Goal: Complete application form

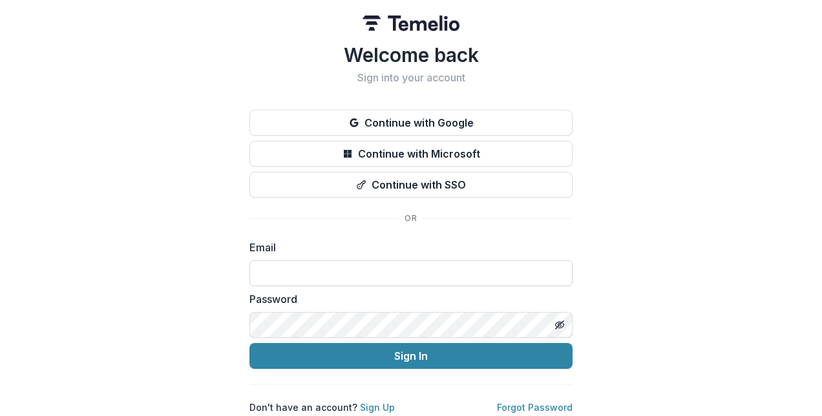
click at [377, 271] on input at bounding box center [410, 273] width 323 height 26
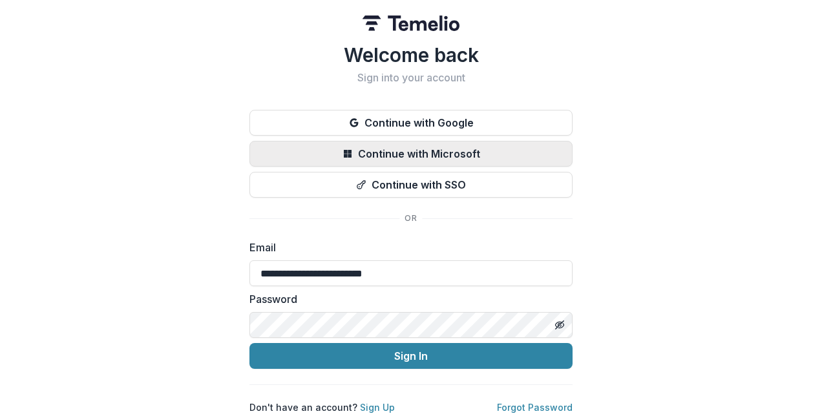
type input "**********"
click at [249, 343] on button "Sign In" at bounding box center [410, 356] width 323 height 26
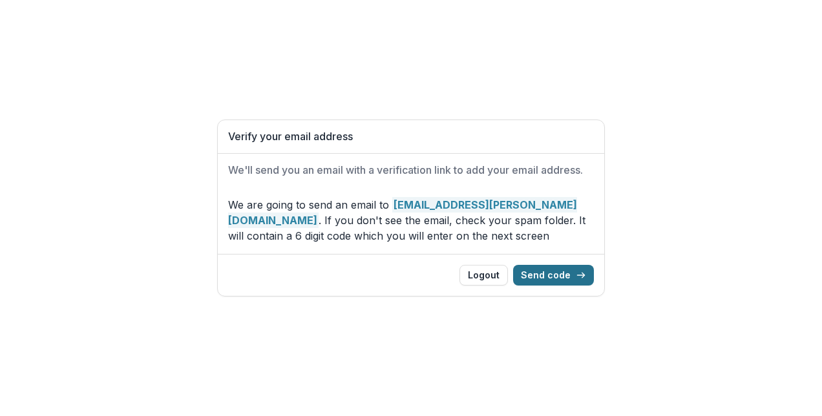
click at [557, 271] on button "Send code" at bounding box center [553, 275] width 81 height 21
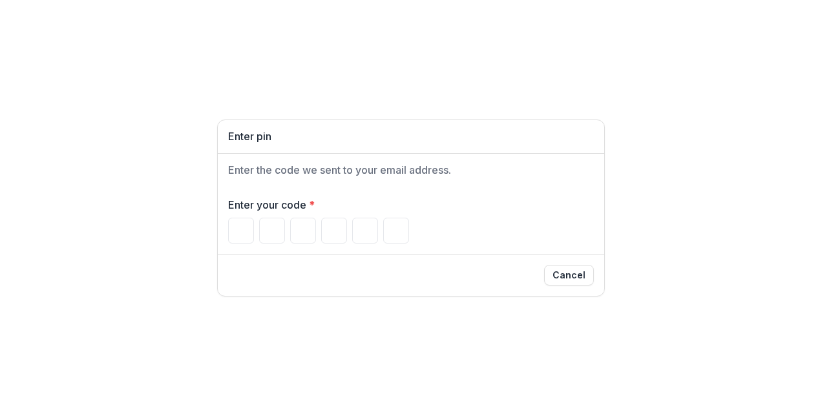
type input "*"
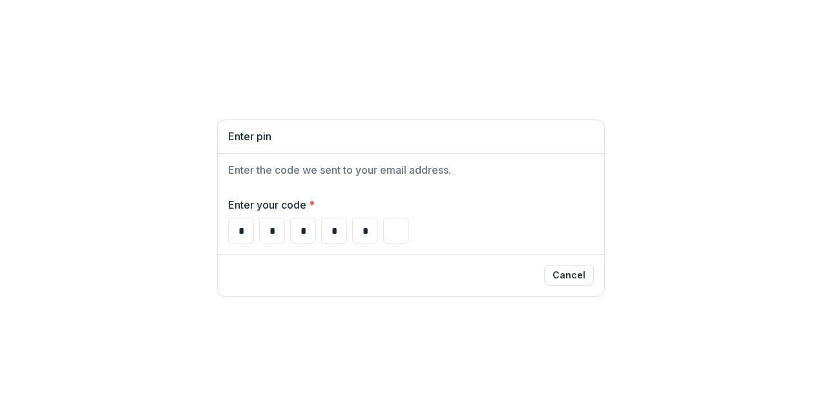
type input "*"
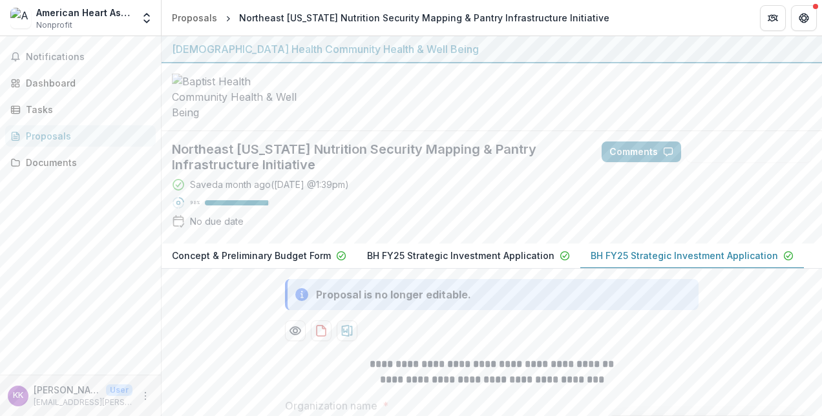
scroll to position [121, 0]
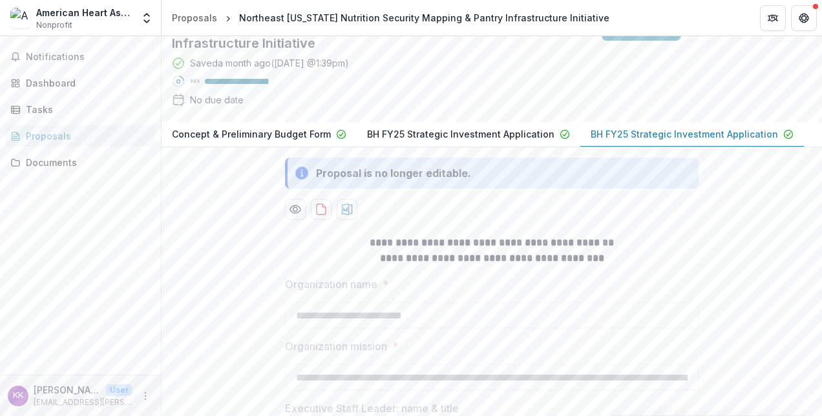
click at [463, 141] on p "BH FY25 Strategic Investment Application" at bounding box center [460, 134] width 187 height 14
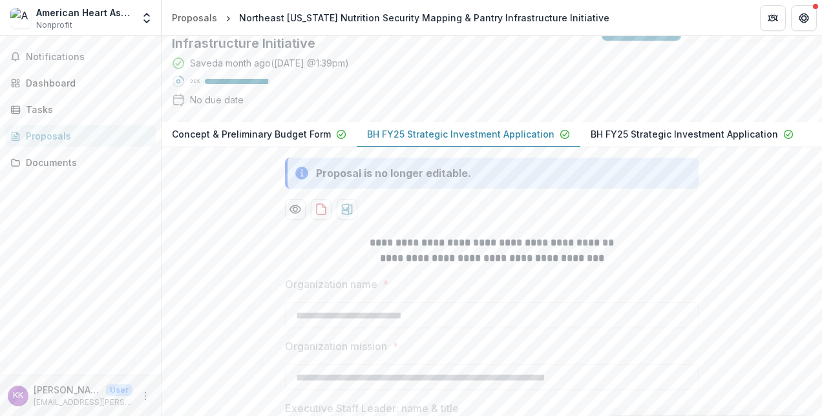
click at [295, 141] on p "Concept & Preliminary Budget Form" at bounding box center [251, 134] width 159 height 14
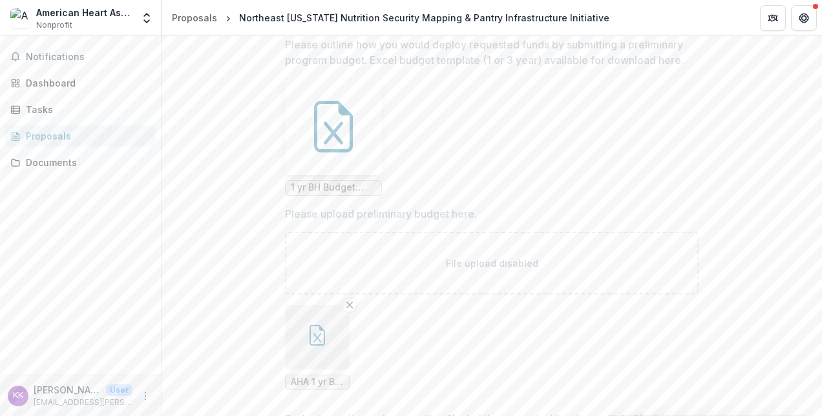
scroll to position [2337, 0]
click at [339, 176] on div at bounding box center [333, 127] width 97 height 97
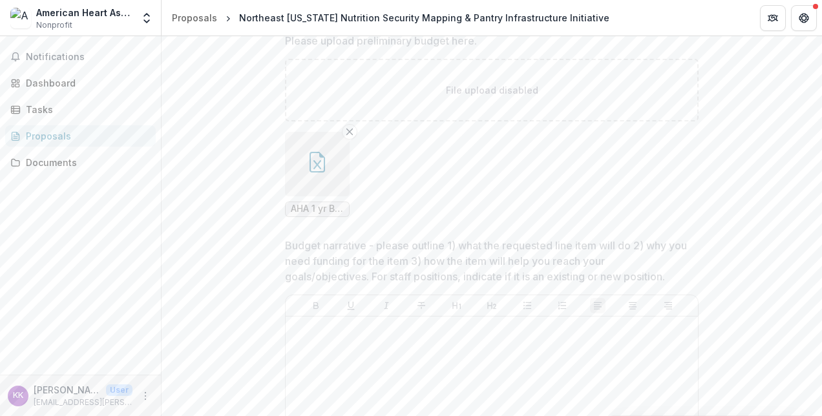
scroll to position [2516, 0]
click at [323, 191] on button "button" at bounding box center [317, 159] width 65 height 65
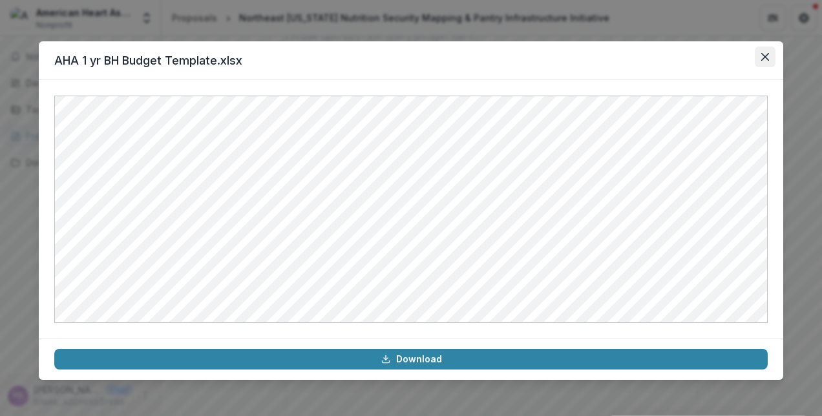
click at [772, 53] on button "Close" at bounding box center [765, 57] width 21 height 21
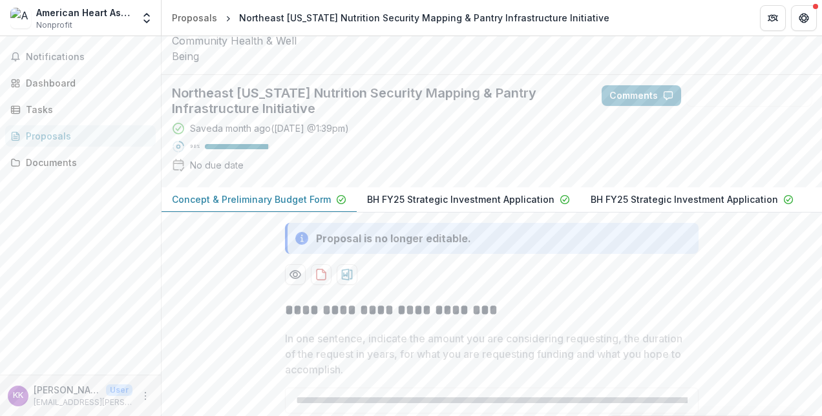
scroll to position [56, 0]
click at [514, 207] on p "BH FY25 Strategic Investment Application" at bounding box center [460, 200] width 187 height 14
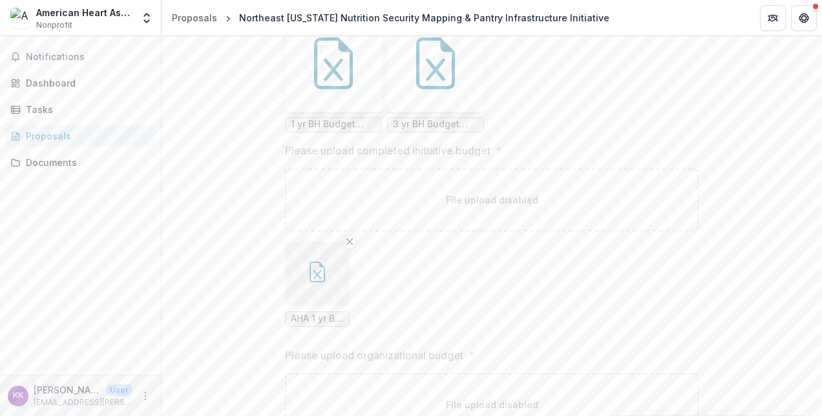
scroll to position [7644, 0]
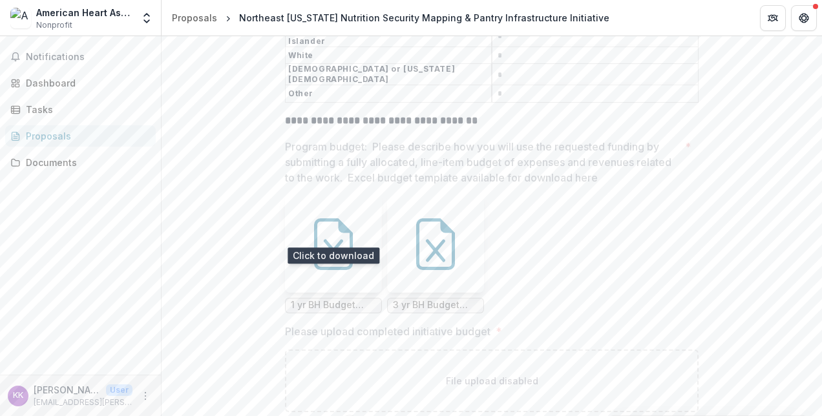
click at [310, 218] on icon at bounding box center [334, 244] width 52 height 52
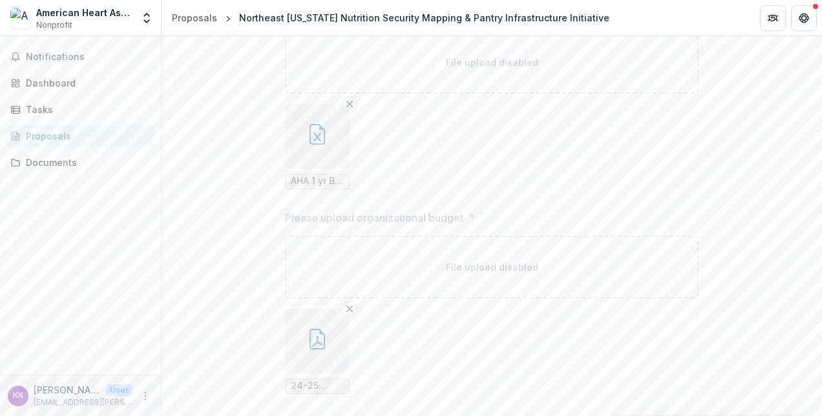
scroll to position [7964, 0]
click at [331, 106] on button "button" at bounding box center [317, 135] width 65 height 65
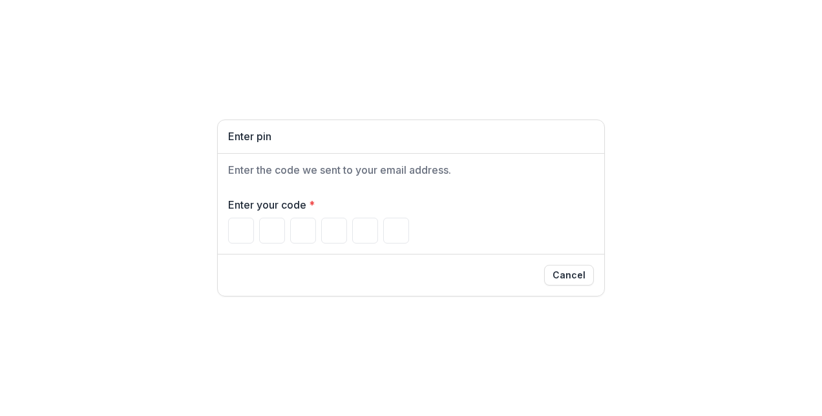
type input "*"
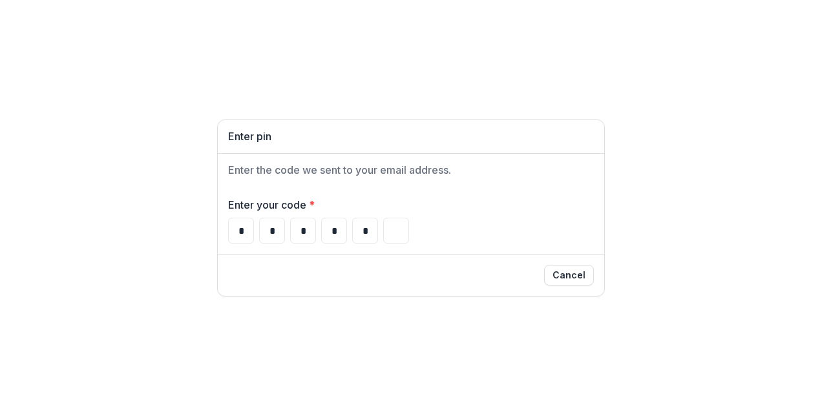
type input "*"
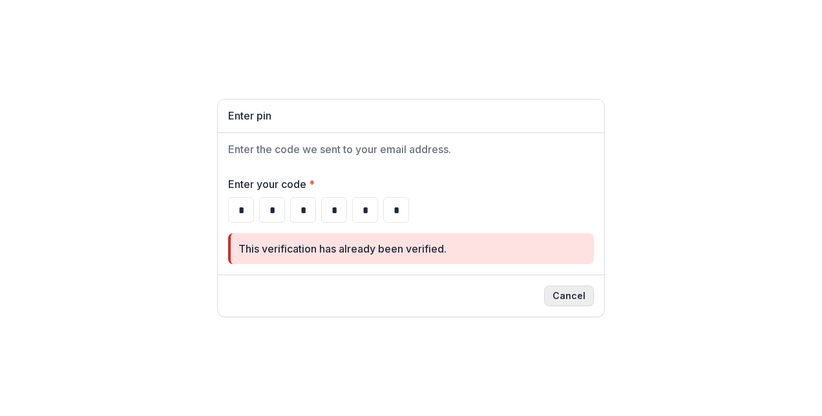
click at [576, 297] on button "Cancel" at bounding box center [569, 296] width 50 height 21
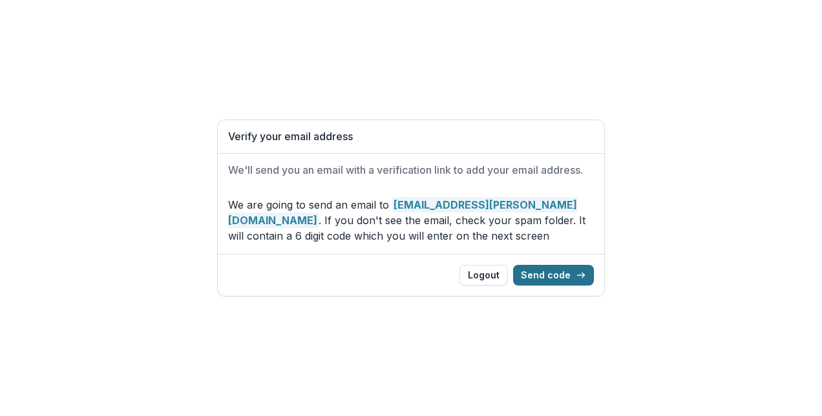
click at [556, 270] on button "Send code" at bounding box center [553, 275] width 81 height 21
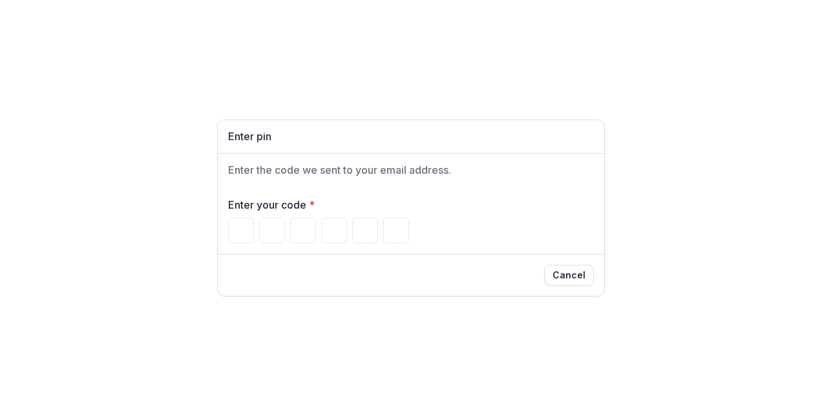
type input "*"
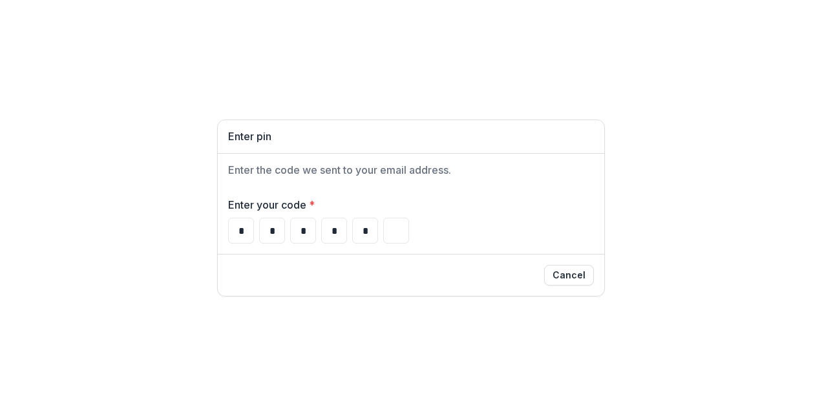
type input "*"
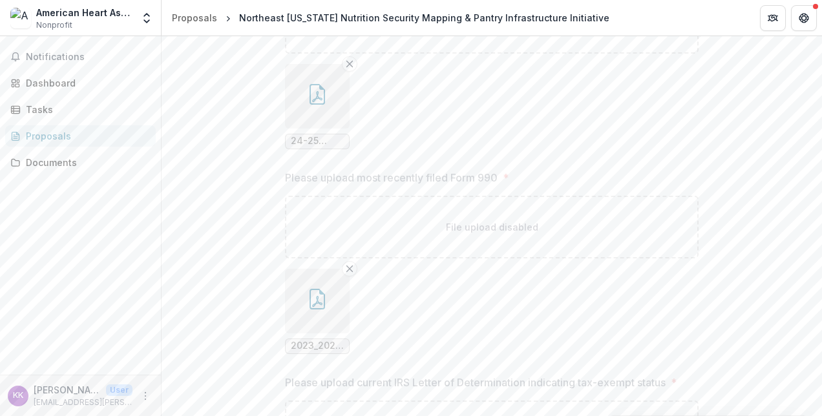
scroll to position [7510, 0]
